Goal: Complete application form: Complete application form

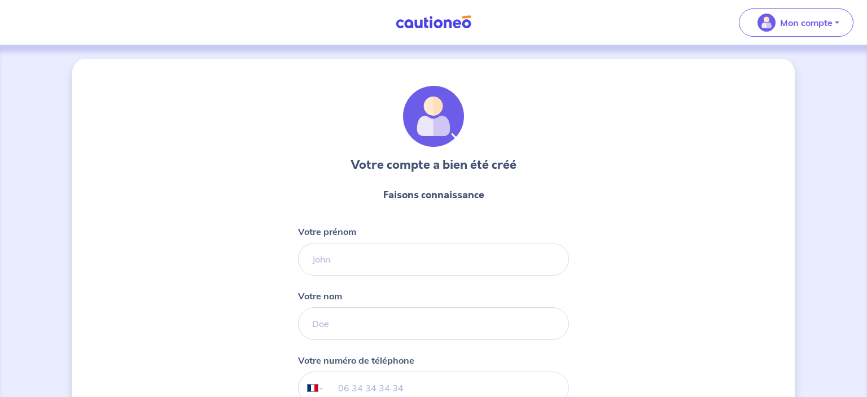
select select "FR"
click at [337, 259] on input "Votre prénom" at bounding box center [433, 259] width 271 height 33
type input "[PERSON_NAME]"
click at [341, 332] on input "Votre nom" at bounding box center [433, 323] width 271 height 33
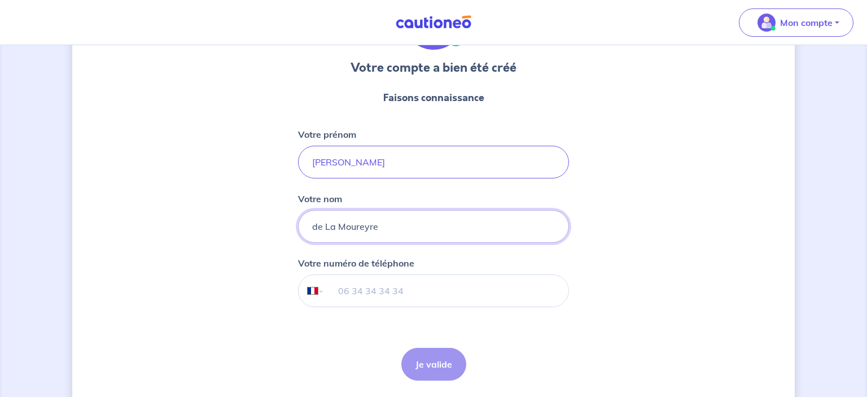
scroll to position [134, 0]
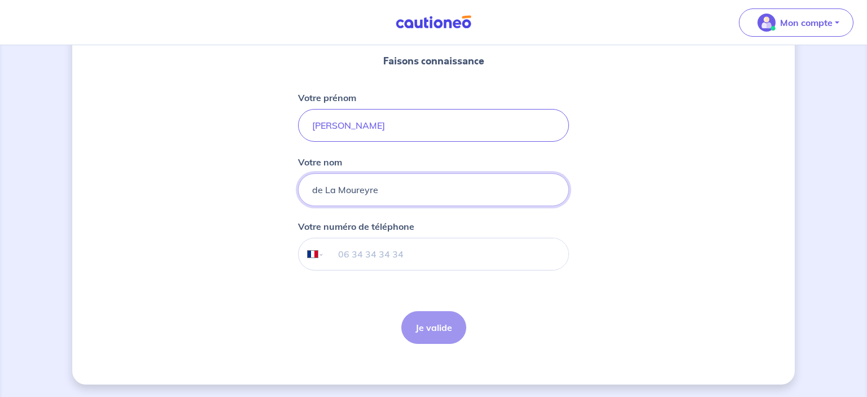
type input "de La Moureyre"
click at [500, 254] on input "tel" at bounding box center [447, 254] width 244 height 32
type input "06 17 86 91 76"
click at [442, 322] on button "Je valide" at bounding box center [434, 327] width 65 height 33
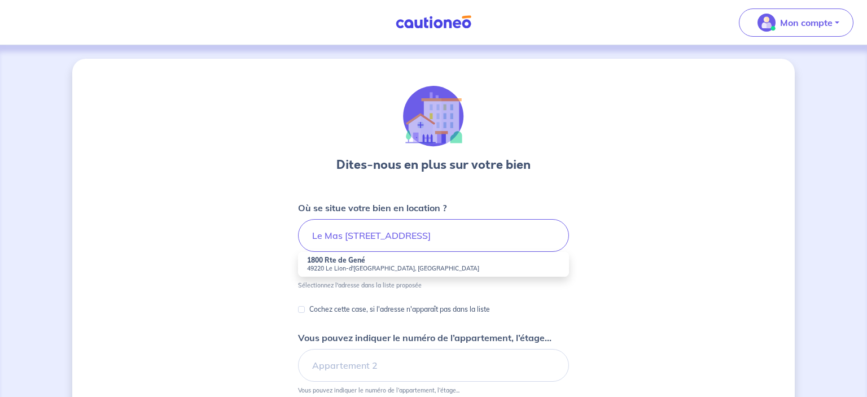
click at [398, 265] on small "49220 Le Lion-d'[GEOGRAPHIC_DATA], [GEOGRAPHIC_DATA]" at bounding box center [433, 268] width 253 height 8
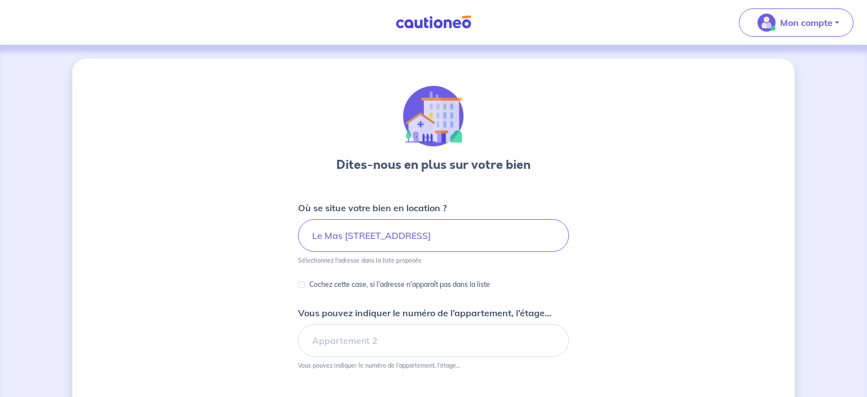
type input "1800 Rte de Gené, 49220 [GEOGRAPHIC_DATA], [GEOGRAPHIC_DATA]"
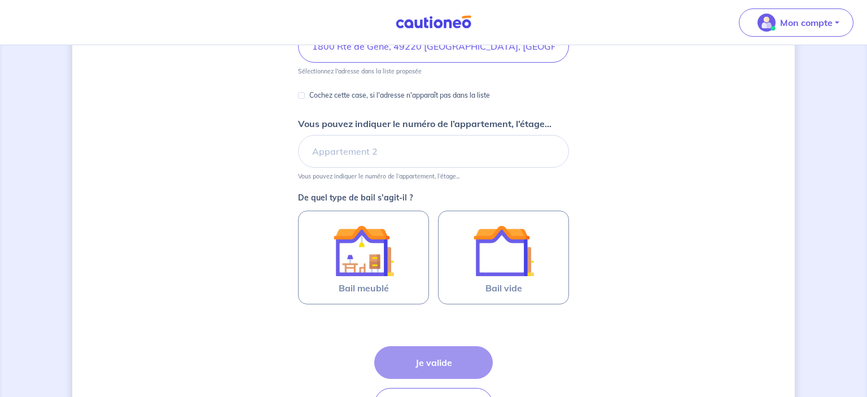
scroll to position [193, 0]
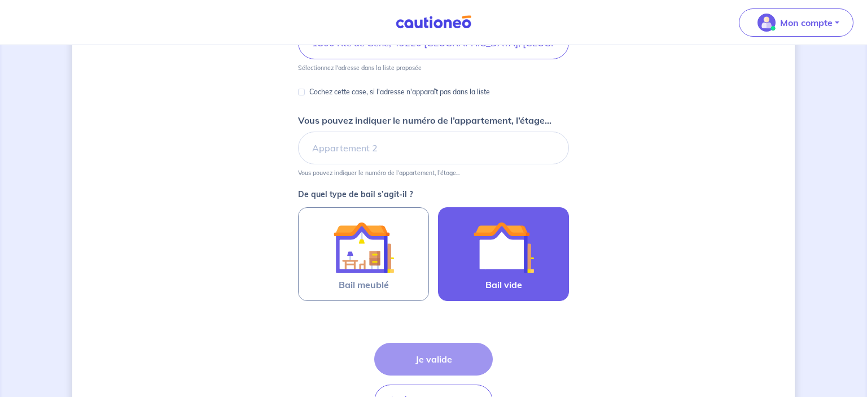
click at [494, 252] on img at bounding box center [503, 247] width 61 height 61
click at [0, 0] on input "Bail vide" at bounding box center [0, 0] width 0 height 0
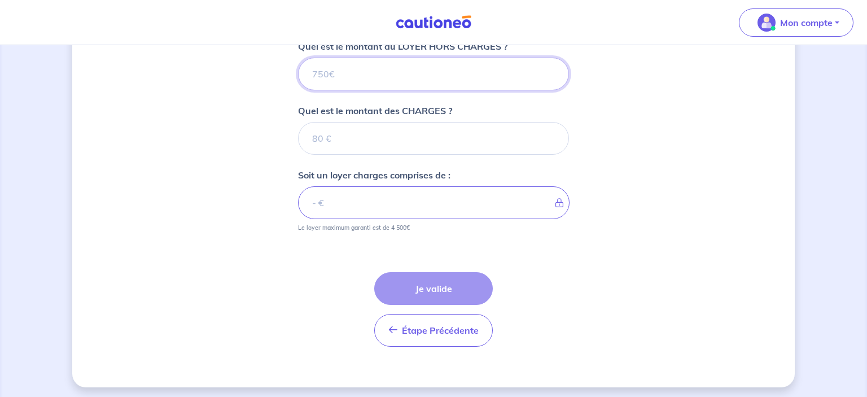
scroll to position [472, 0]
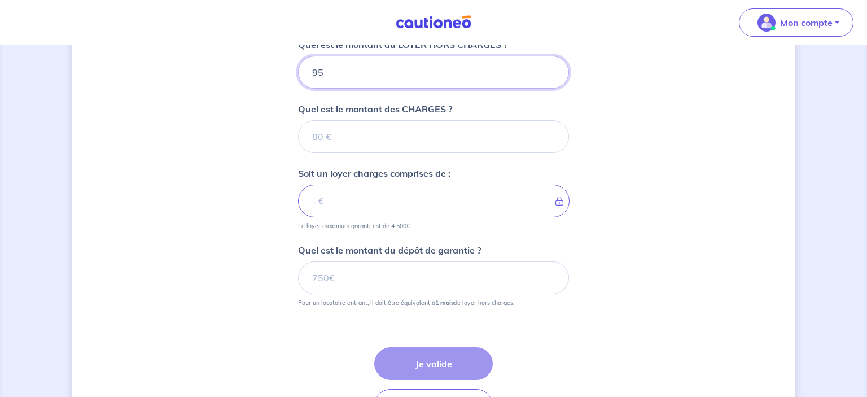
type input "950"
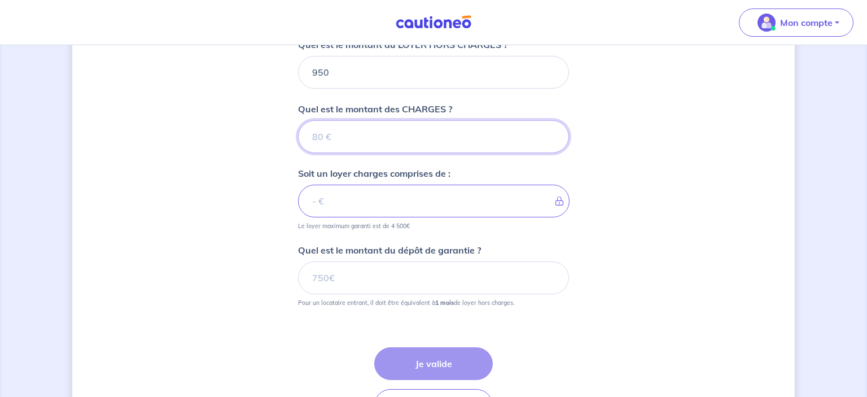
click at [437, 134] on input "Quel est le montant des CHARGES ?" at bounding box center [433, 136] width 271 height 33
type input "0"
type input "950"
type input "0"
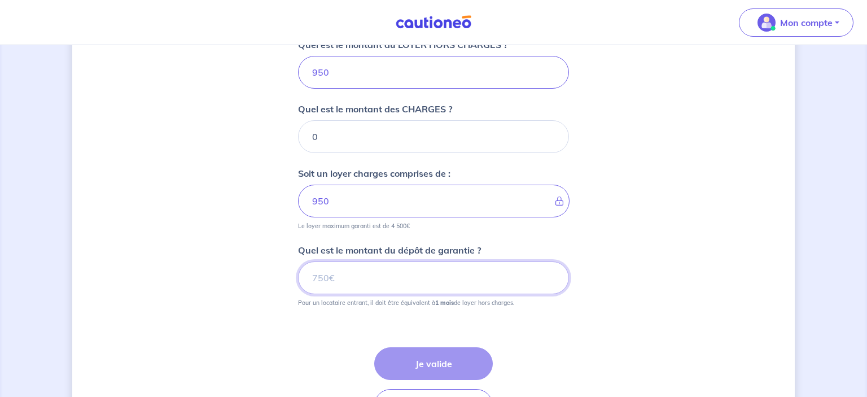
click at [429, 281] on input "Quel est le montant du dépôt de garantie ?" at bounding box center [433, 277] width 271 height 33
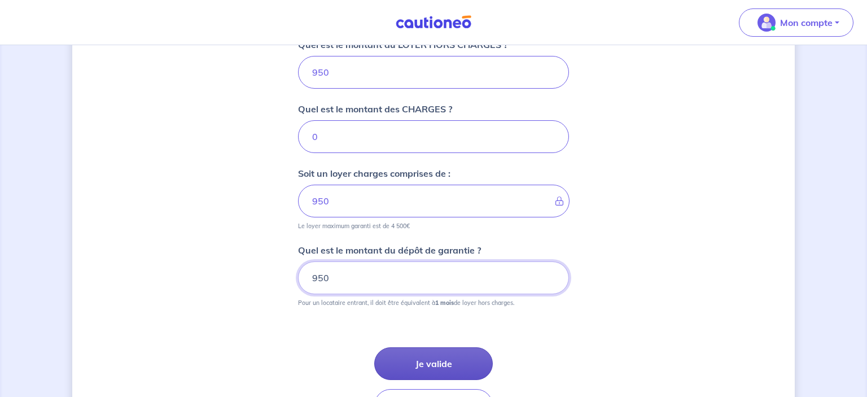
type input "950"
click at [427, 361] on button "Je valide" at bounding box center [433, 363] width 119 height 33
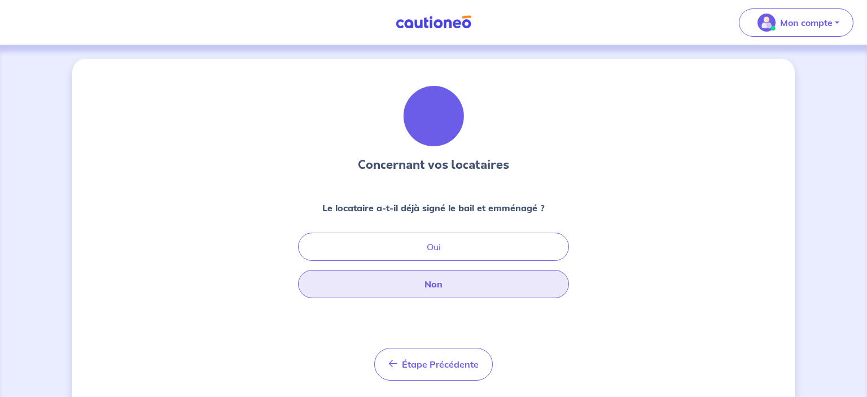
click at [447, 283] on button "Non" at bounding box center [433, 284] width 271 height 28
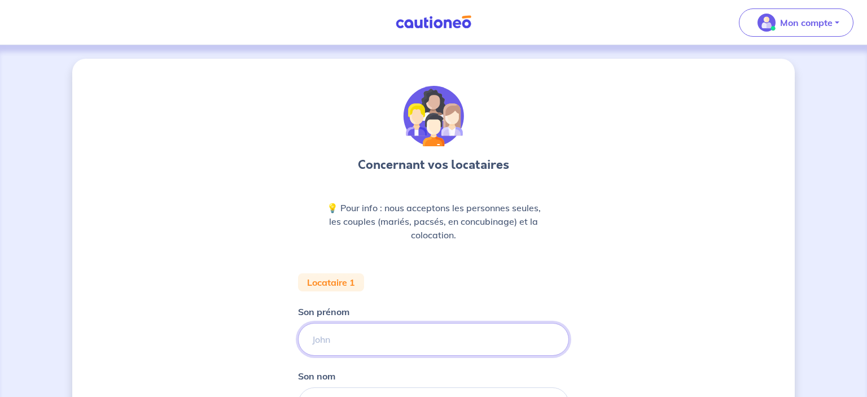
click at [419, 338] on input "Son prénom" at bounding box center [433, 339] width 271 height 33
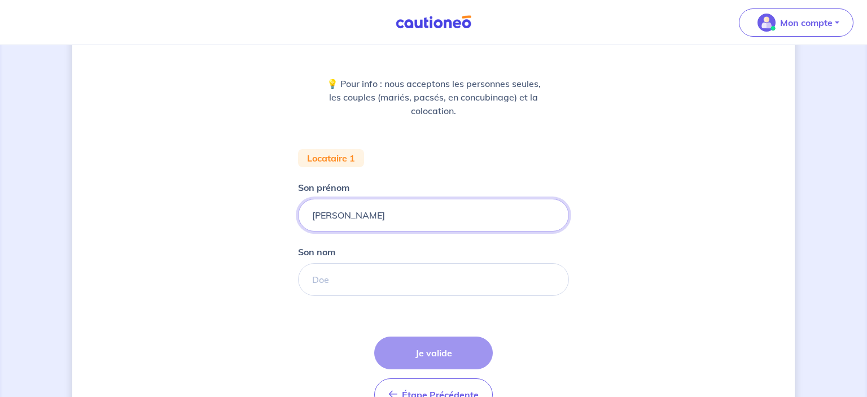
scroll to position [163, 0]
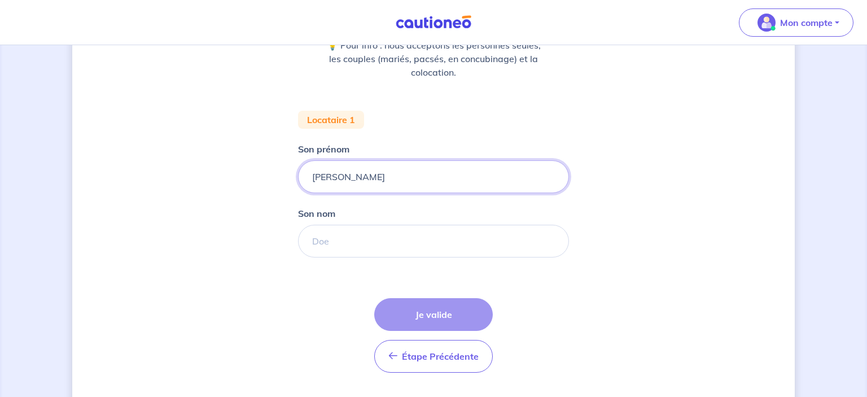
type input "Meryl"
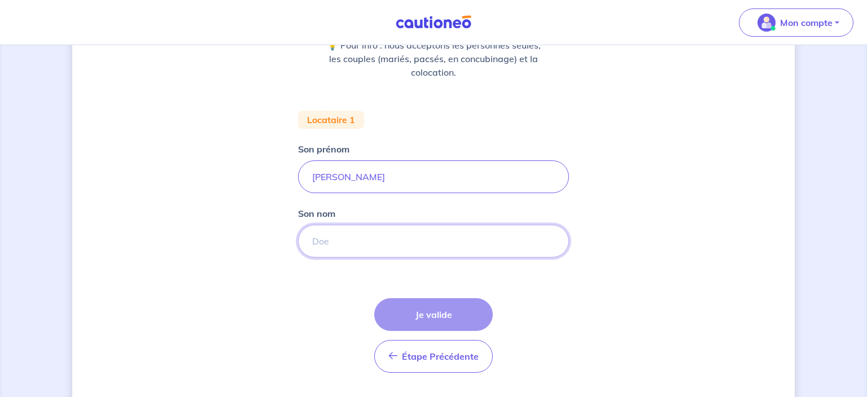
click at [525, 238] on input "Son nom" at bounding box center [433, 241] width 271 height 33
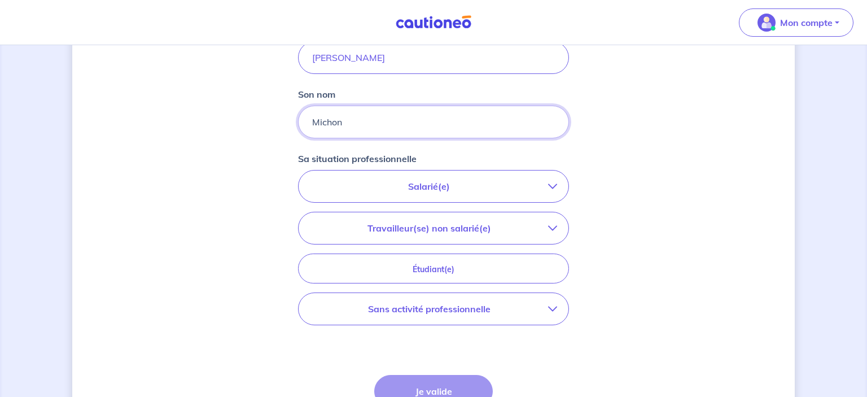
scroll to position [282, 0]
type input "Michon"
click at [553, 184] on icon "button" at bounding box center [552, 185] width 9 height 9
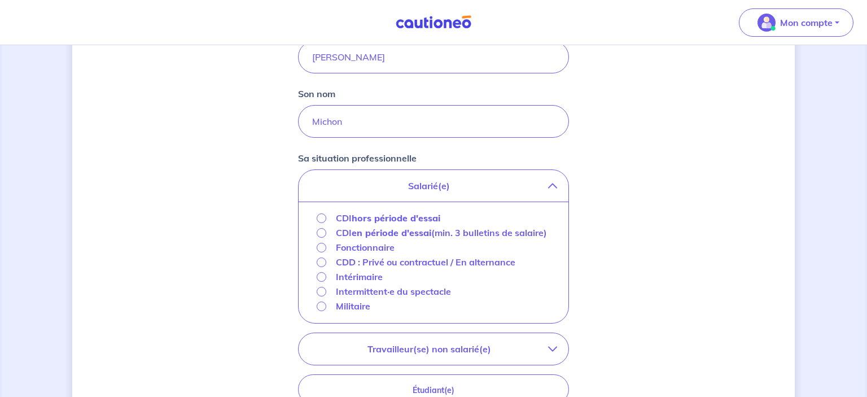
click at [399, 221] on strong "hors période d'essai" at bounding box center [396, 217] width 89 height 11
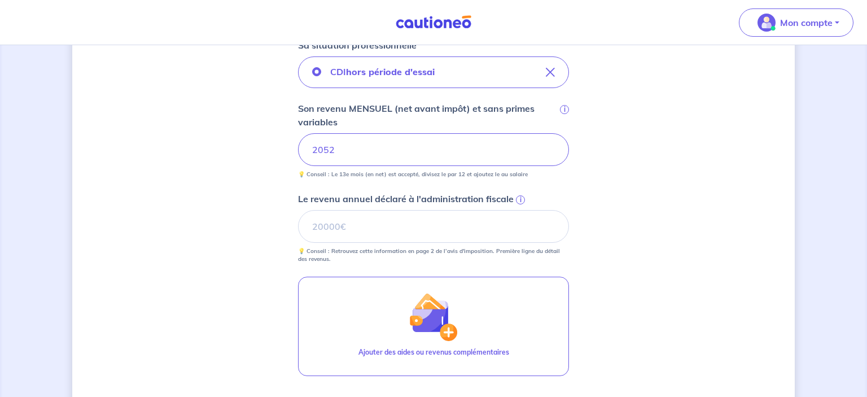
scroll to position [400, 0]
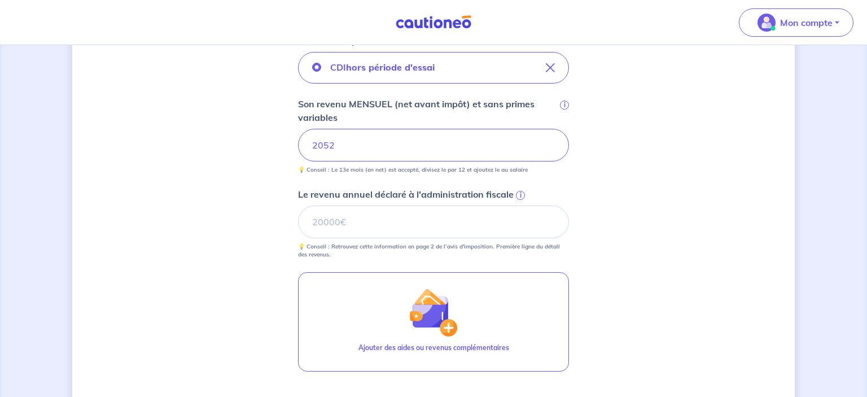
click at [522, 193] on span "i" at bounding box center [520, 195] width 9 height 9
click at [522, 206] on input "Le revenu annuel déclaré à l'administration fiscale i" at bounding box center [433, 222] width 271 height 33
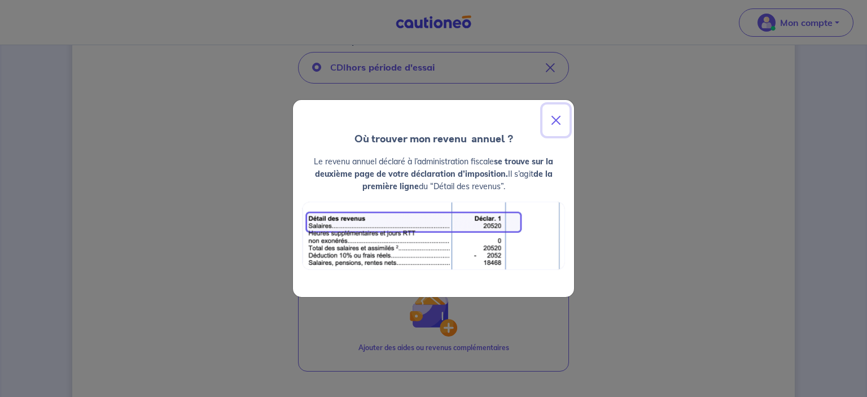
click at [558, 119] on button "Close" at bounding box center [556, 120] width 27 height 32
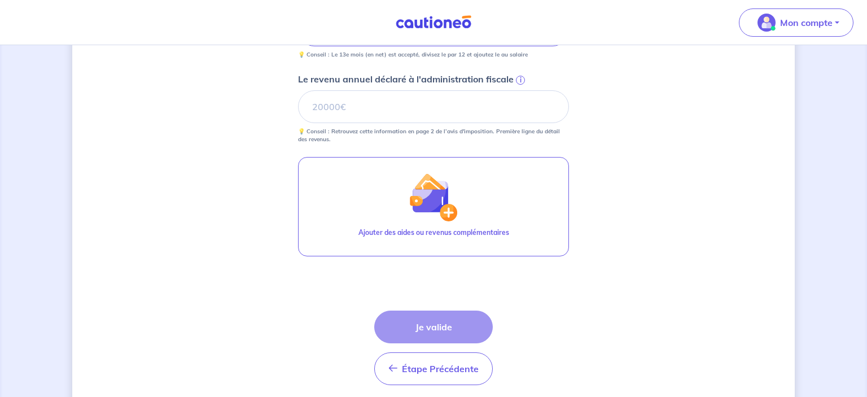
scroll to position [517, 0]
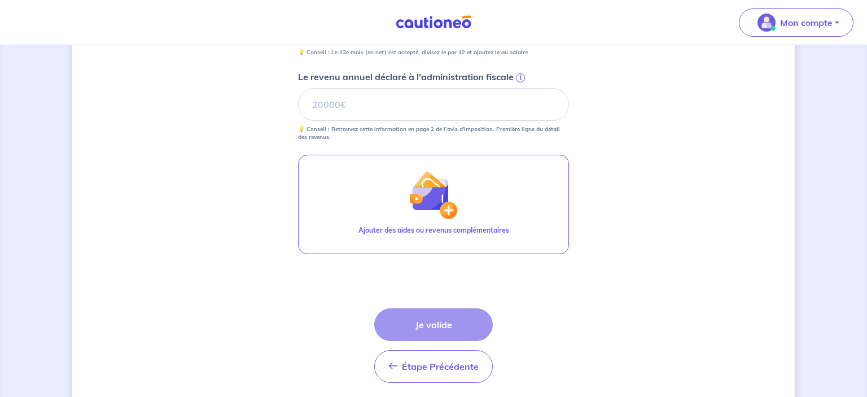
click at [451, 322] on div "Étape Précédente Précédent Je valide Je valide" at bounding box center [433, 345] width 119 height 75
click at [372, 108] on input "Le revenu annuel déclaré à l'administration fiscale i" at bounding box center [433, 104] width 271 height 33
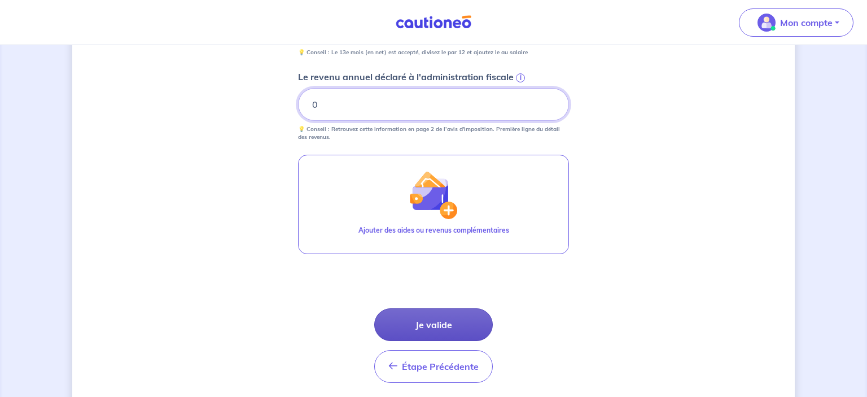
type input "0"
click at [435, 324] on button "Je valide" at bounding box center [433, 324] width 119 height 33
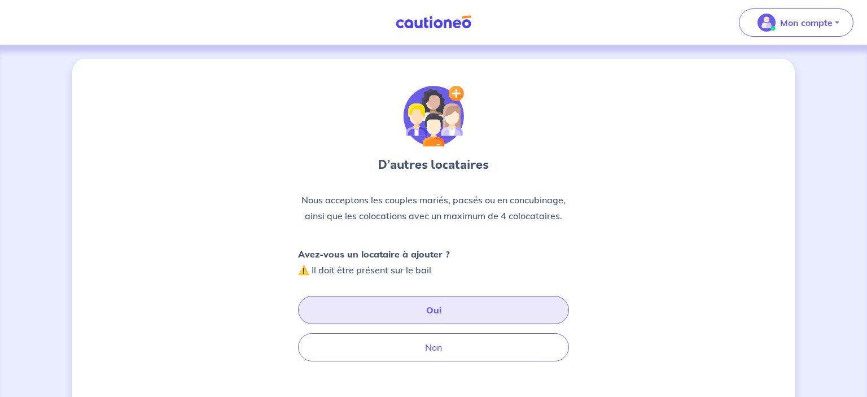
click at [440, 308] on button "Oui" at bounding box center [433, 310] width 271 height 28
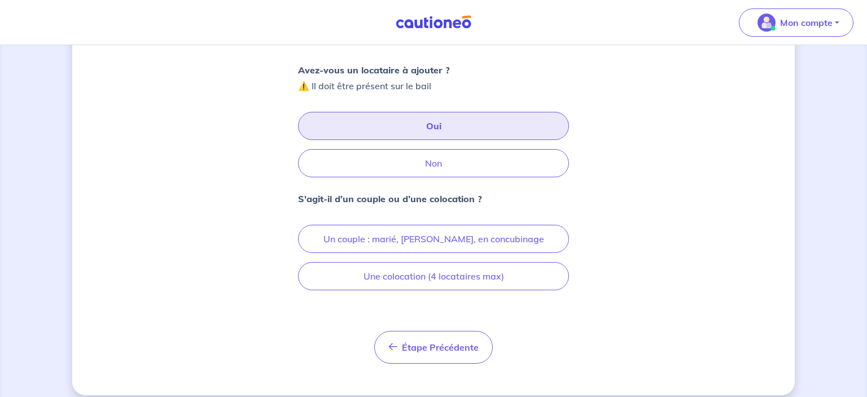
scroll to position [194, 0]
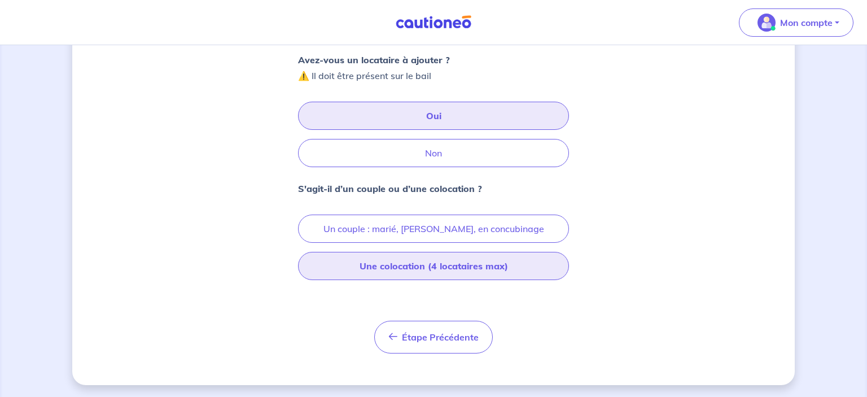
click at [455, 263] on button "Une colocation (4 locataires max)" at bounding box center [433, 266] width 271 height 28
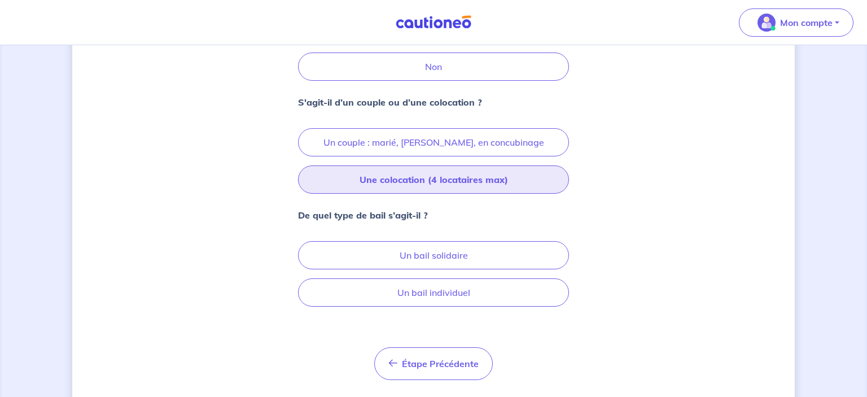
scroll to position [307, 0]
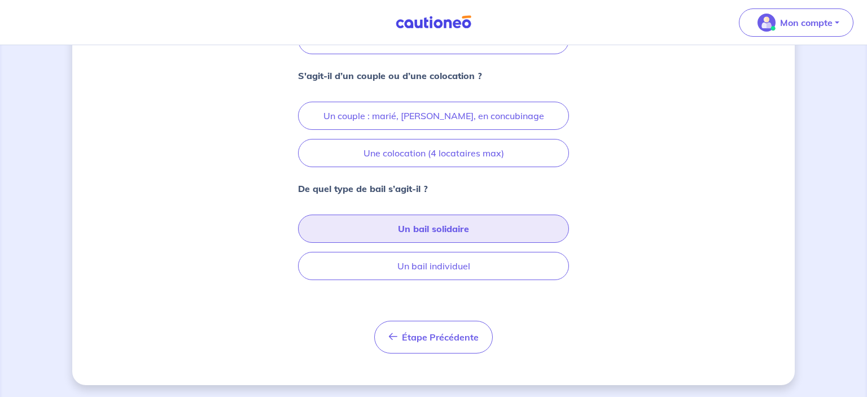
click at [470, 234] on button "Un bail solidaire" at bounding box center [433, 229] width 271 height 28
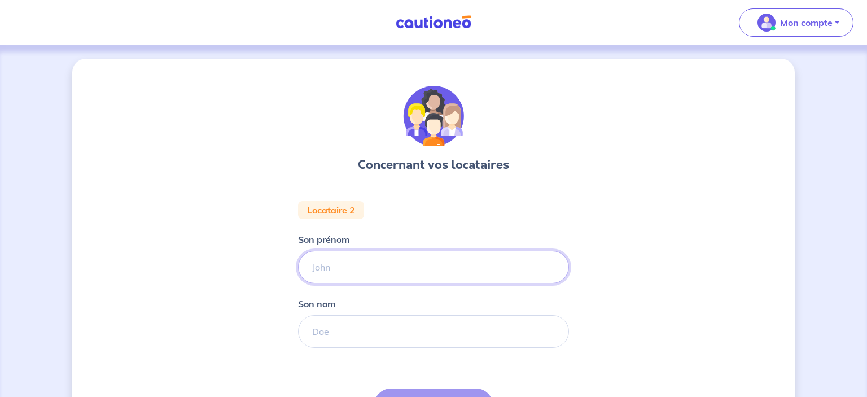
click at [421, 269] on input "Son prénom" at bounding box center [433, 267] width 271 height 33
type input "matteo"
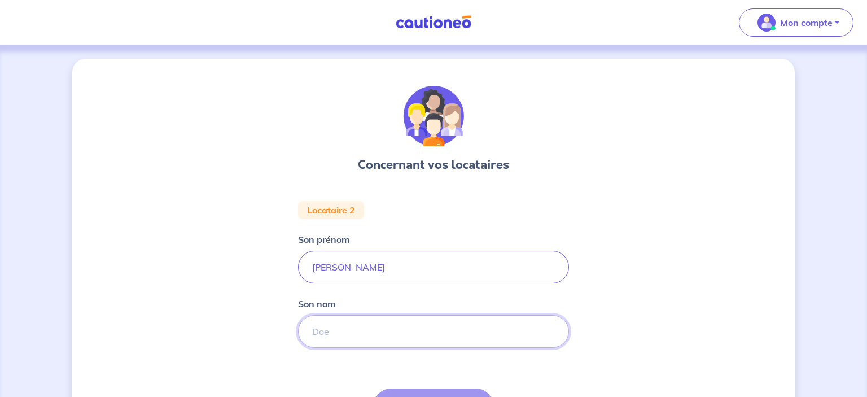
click at [399, 340] on input "Son nom" at bounding box center [433, 331] width 271 height 33
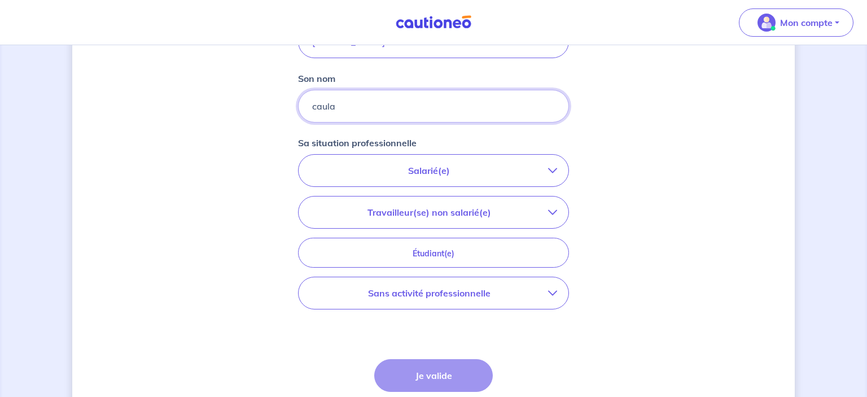
scroll to position [230, 0]
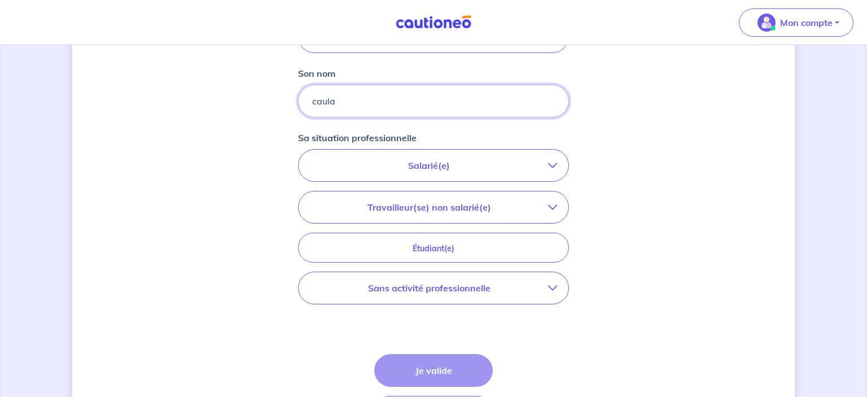
type input "caula"
click at [553, 284] on icon "button" at bounding box center [552, 287] width 9 height 9
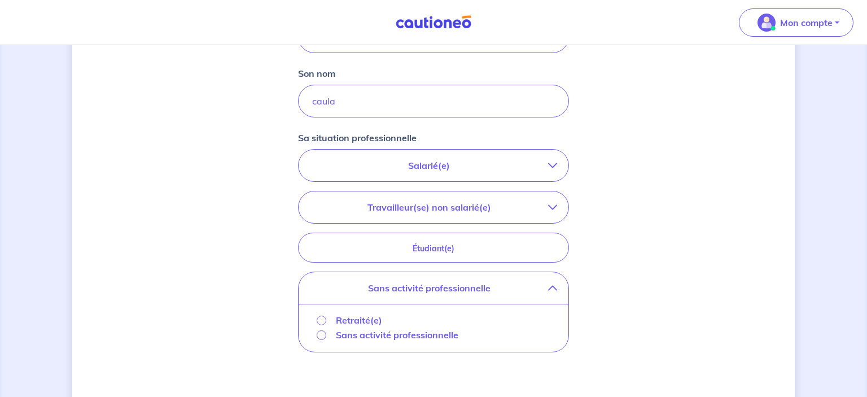
click at [453, 336] on p "Sans activité professionnelle" at bounding box center [397, 335] width 123 height 14
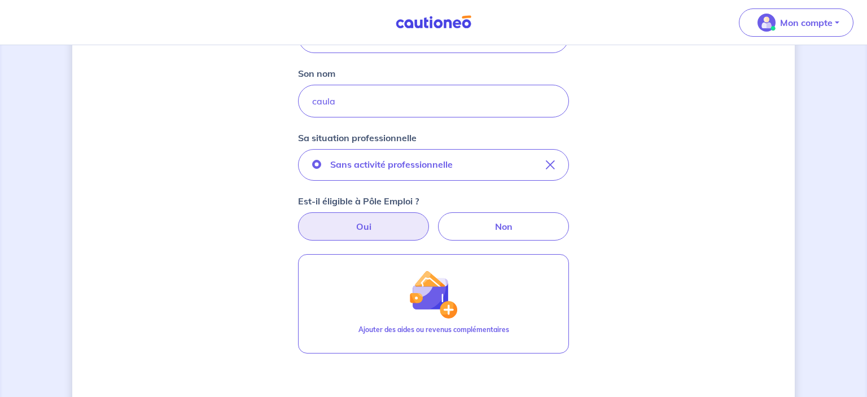
click at [359, 226] on label "Oui" at bounding box center [363, 226] width 131 height 28
click at [430, 220] on input "Oui" at bounding box center [433, 215] width 7 height 7
radio input "true"
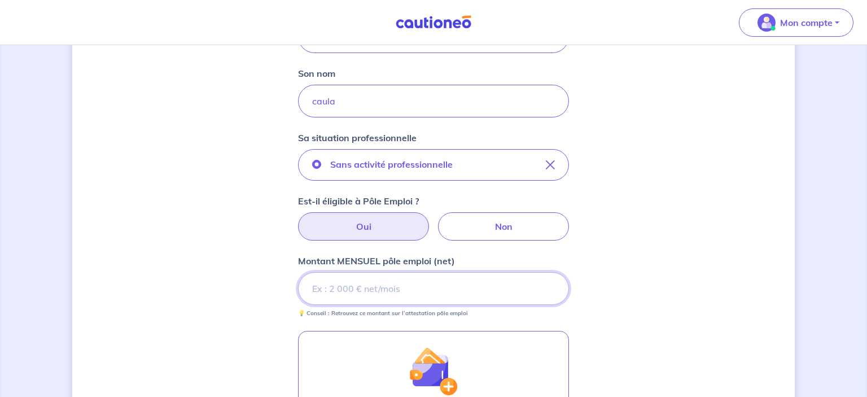
click at [360, 285] on input "Montant MENSUEL pôle emploi (net)" at bounding box center [433, 288] width 271 height 33
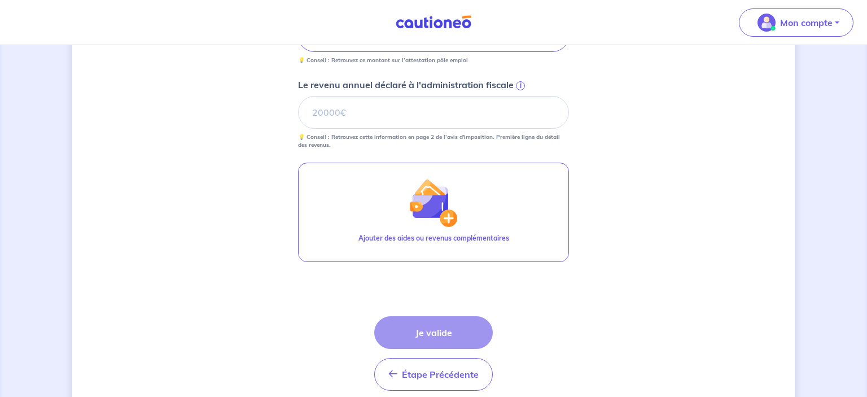
scroll to position [485, 0]
click at [452, 328] on div "Étape Précédente Précédent Je valide Je valide" at bounding box center [433, 352] width 119 height 75
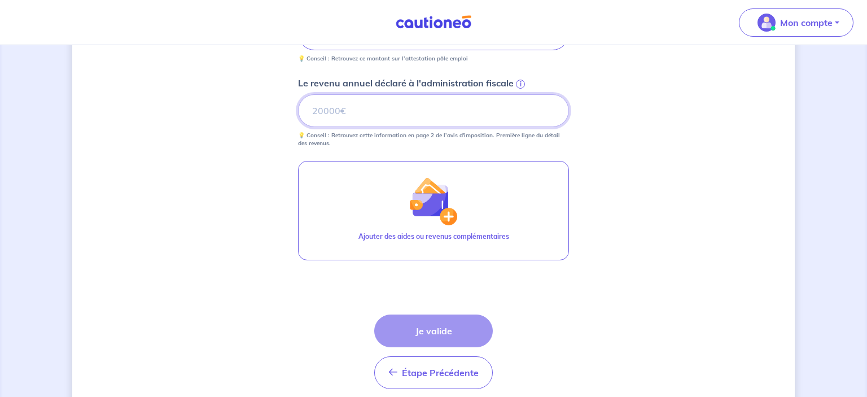
click at [401, 111] on input "Le revenu annuel déclaré à l'administration fiscale i" at bounding box center [433, 110] width 271 height 33
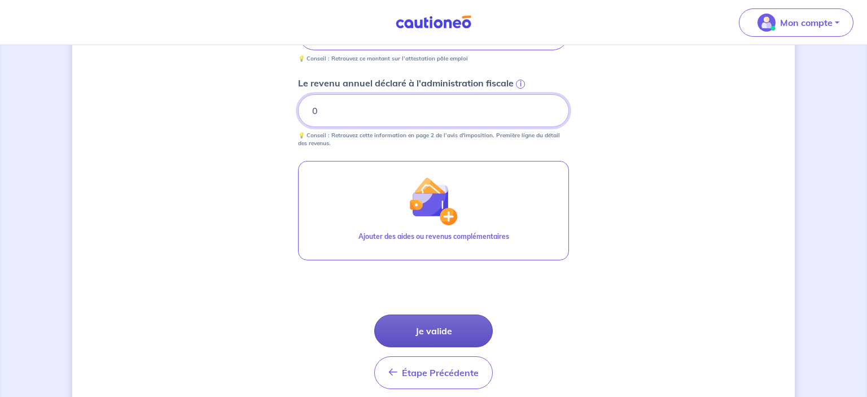
type input "0"
click at [442, 330] on button "Je valide" at bounding box center [433, 331] width 119 height 33
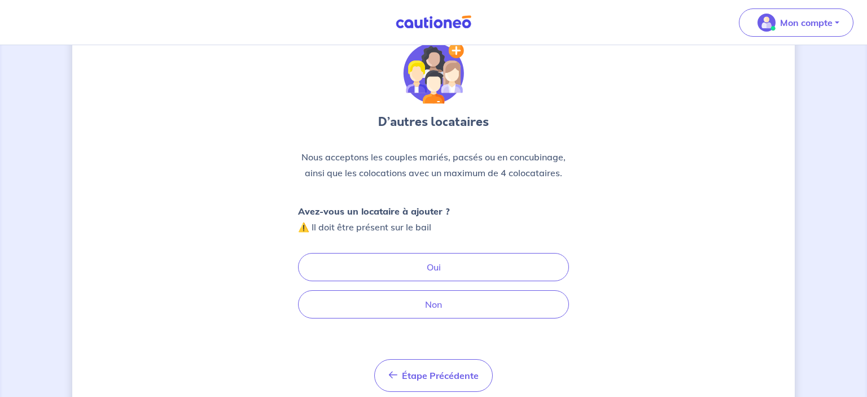
scroll to position [82, 0]
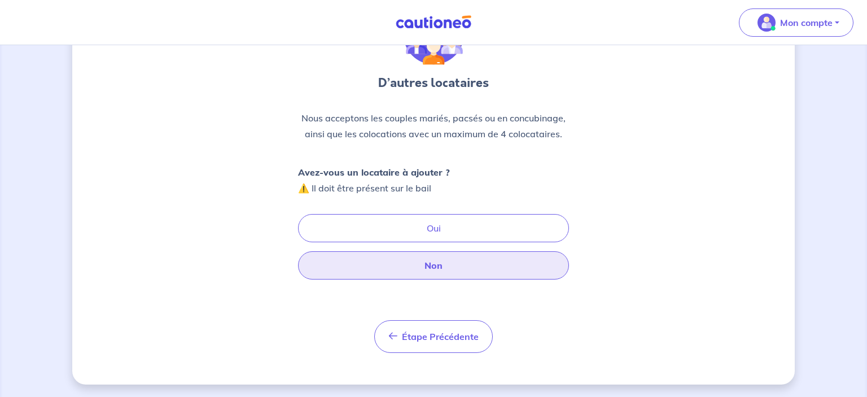
click at [468, 267] on button "Non" at bounding box center [433, 265] width 271 height 28
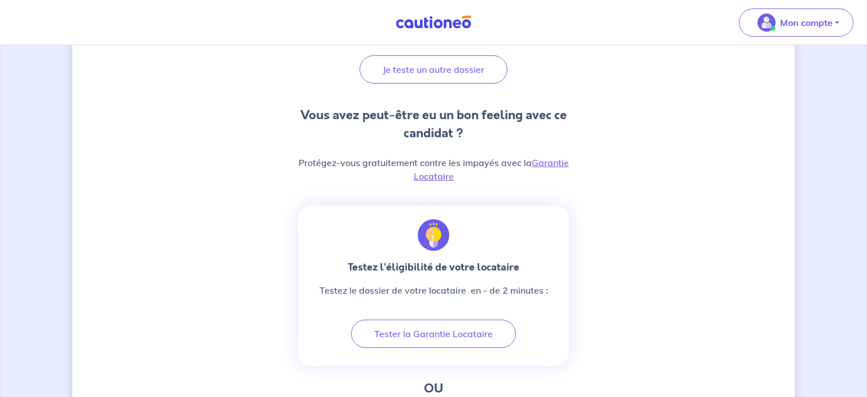
scroll to position [249, 0]
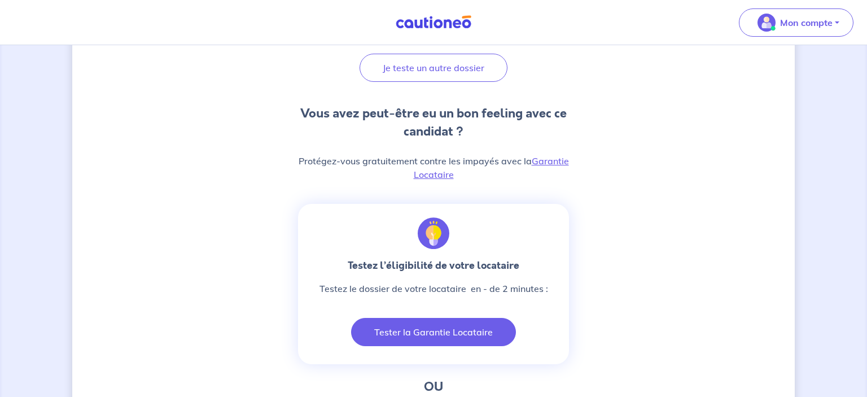
click at [495, 333] on button "Tester la Garantie Locataire" at bounding box center [433, 332] width 165 height 28
